Goal: Task Accomplishment & Management: Use online tool/utility

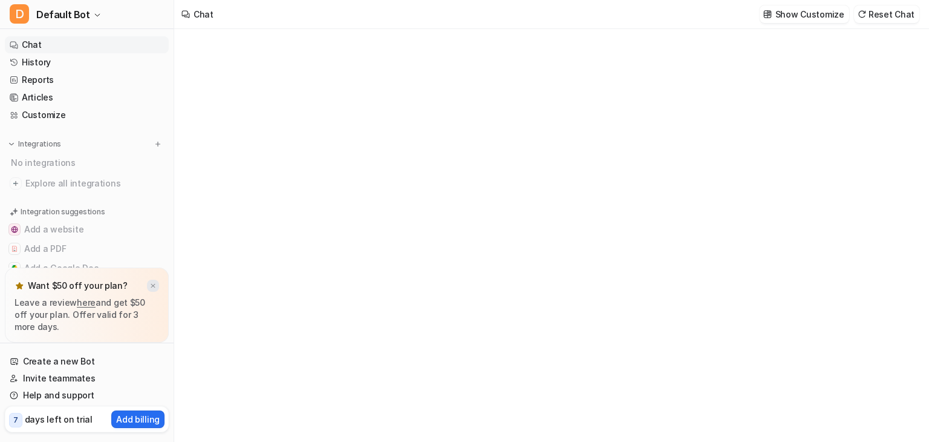
click at [152, 283] on img at bounding box center [152, 286] width 7 height 8
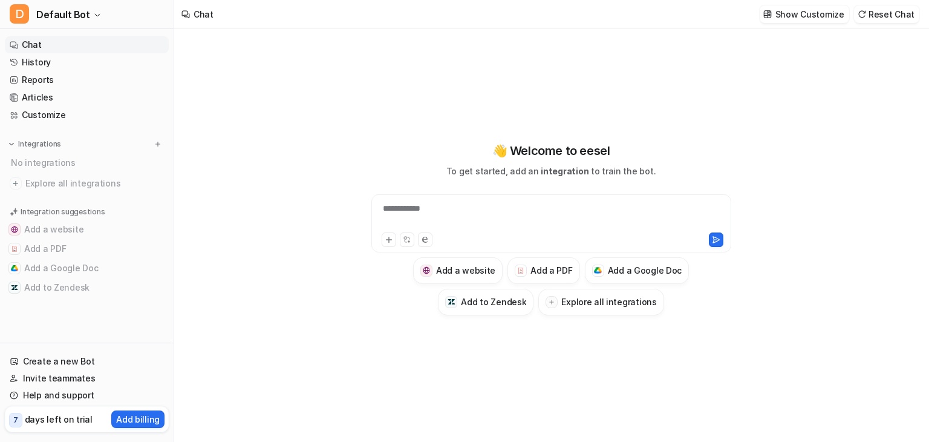
type textarea "**********"
click at [465, 212] on div at bounding box center [551, 216] width 354 height 28
click at [537, 263] on button "Add a PDF" at bounding box center [544, 270] width 72 height 27
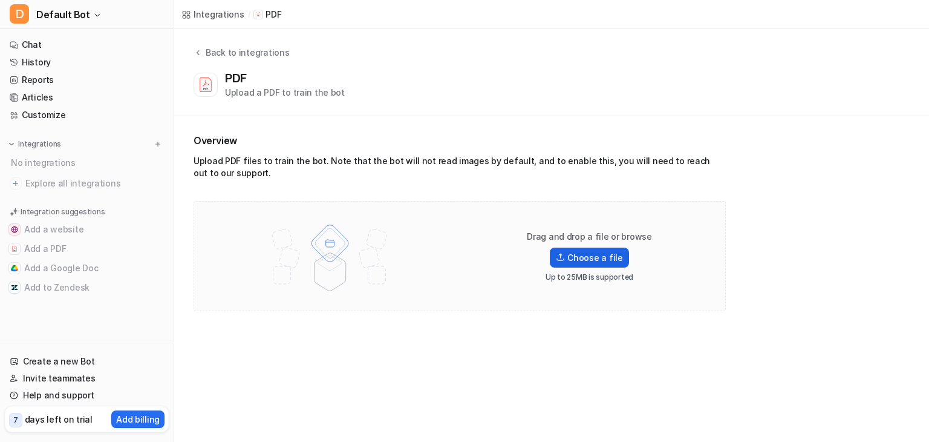
click at [572, 264] on label "Choose a file" at bounding box center [589, 257] width 79 height 20
click at [0, 0] on input "Choose a file" at bounding box center [0, 0] width 0 height 0
click at [573, 265] on label "Choose a file" at bounding box center [589, 257] width 79 height 20
click at [0, 0] on input "Choose a file" at bounding box center [0, 0] width 0 height 0
click at [573, 256] on label "Choose a file" at bounding box center [589, 257] width 79 height 20
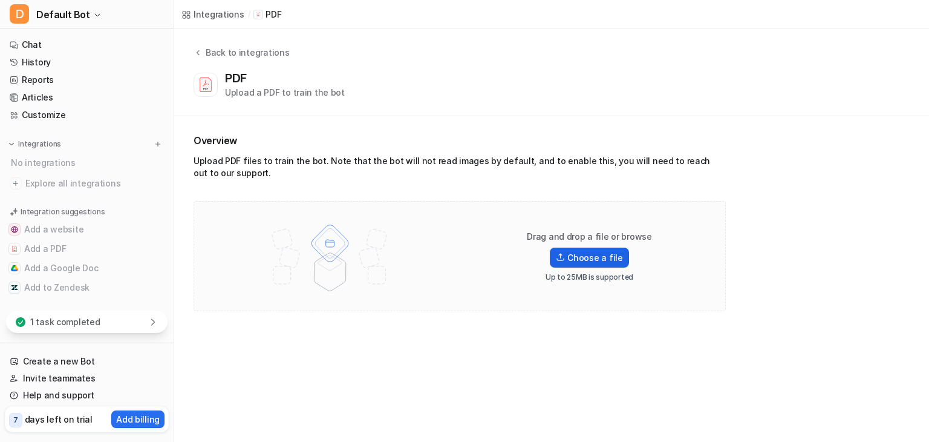
click at [0, 0] on input "Choose a file" at bounding box center [0, 0] width 0 height 0
click at [125, 320] on div "1 task completed" at bounding box center [87, 321] width 162 height 22
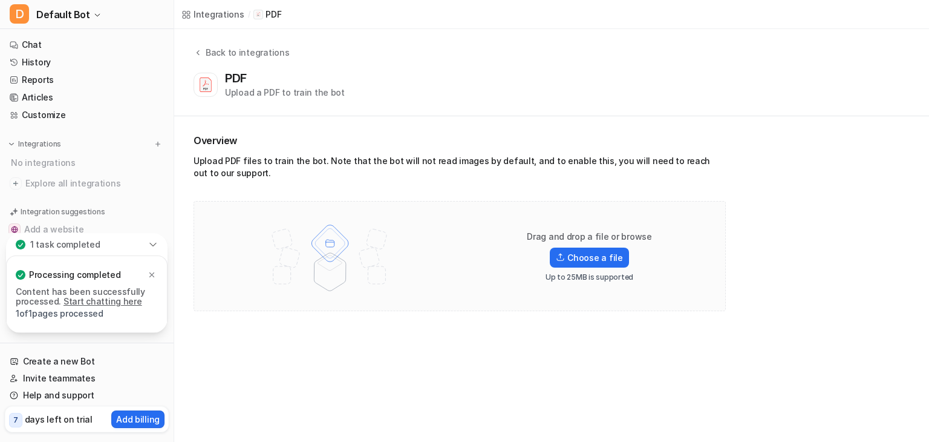
click at [90, 299] on link "Start chatting here" at bounding box center [103, 301] width 79 height 10
click at [296, 320] on div "Overview Upload PDF files to train the bot. Note that the bot will not read ima…" at bounding box center [551, 222] width 755 height 212
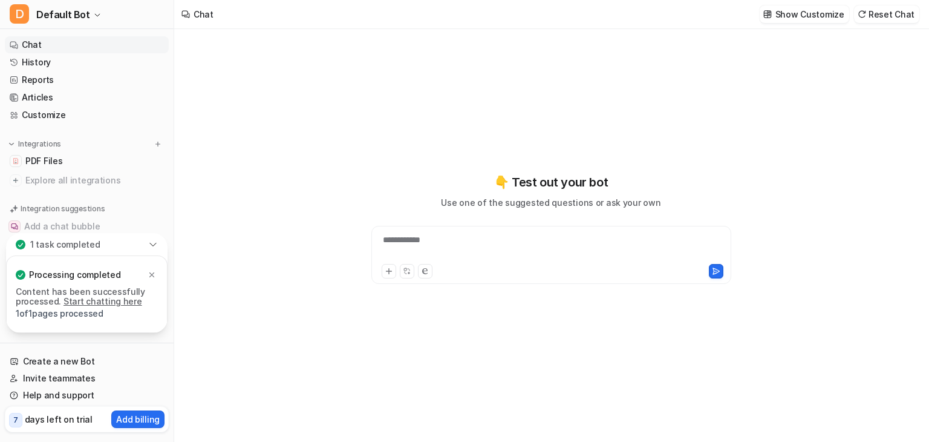
click at [404, 241] on div "**********" at bounding box center [551, 248] width 354 height 28
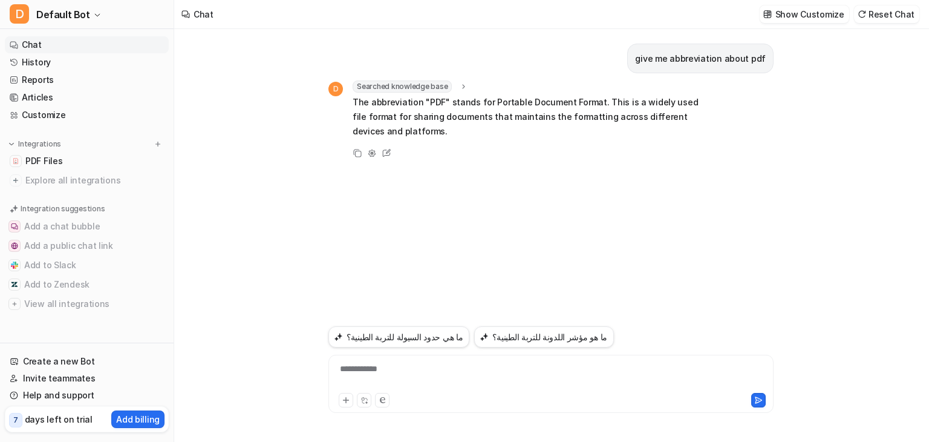
click at [385, 364] on div "**********" at bounding box center [551, 376] width 439 height 28
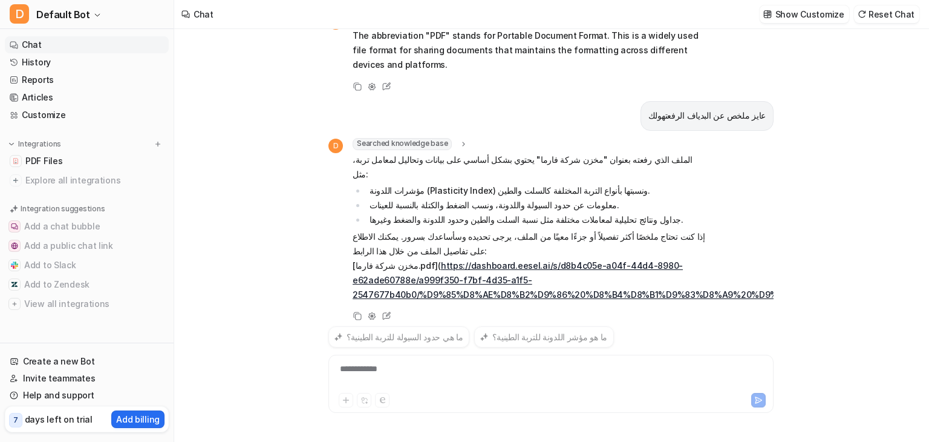
scroll to position [38, 0]
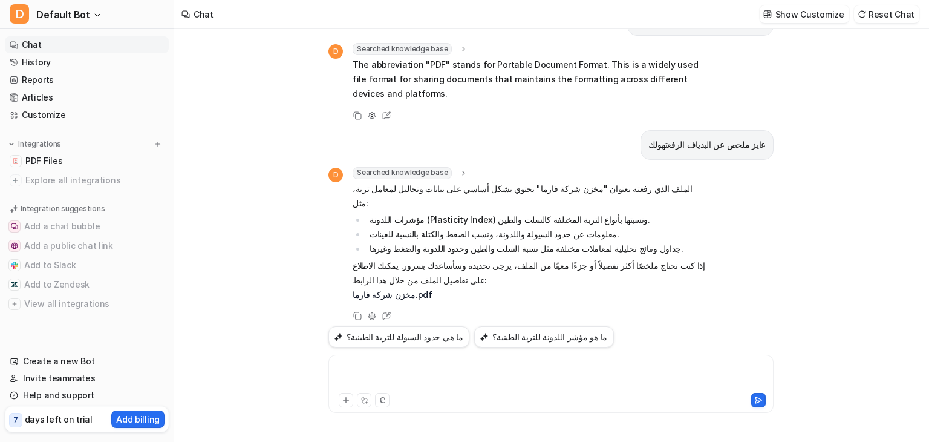
click at [385, 364] on div at bounding box center [551, 376] width 439 height 28
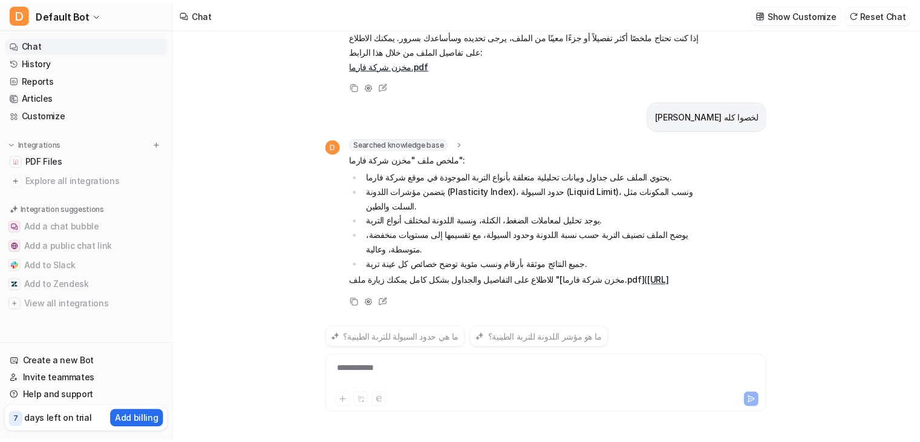
scroll to position [223, 0]
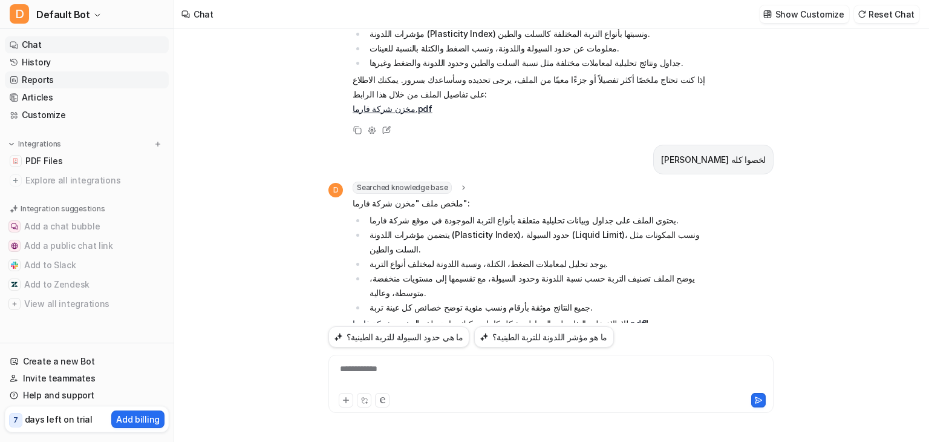
click at [74, 76] on link "Reports" at bounding box center [87, 79] width 164 height 17
click at [39, 83] on link "Reports" at bounding box center [87, 79] width 164 height 17
